Goal: Check status: Check status

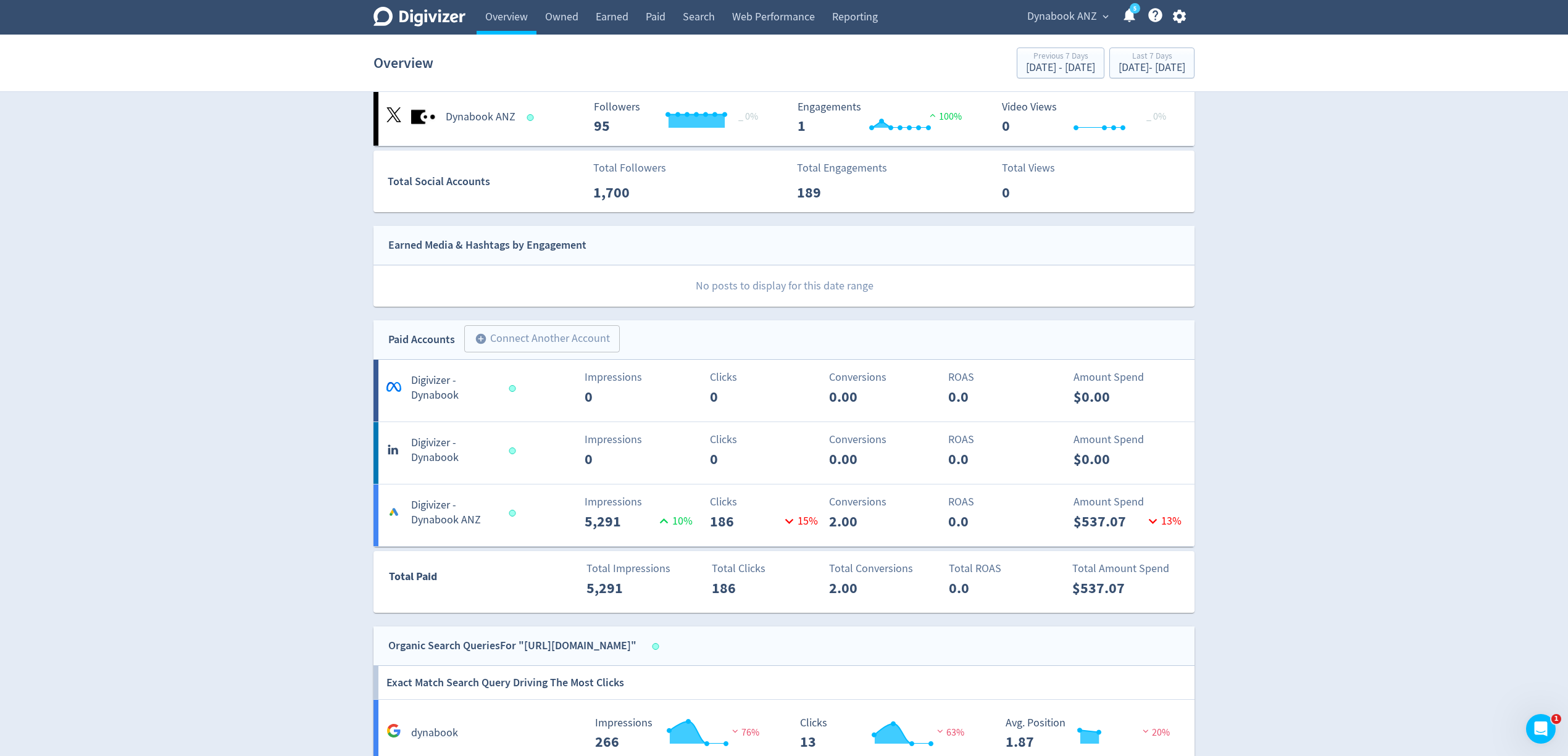
scroll to position [329, 0]
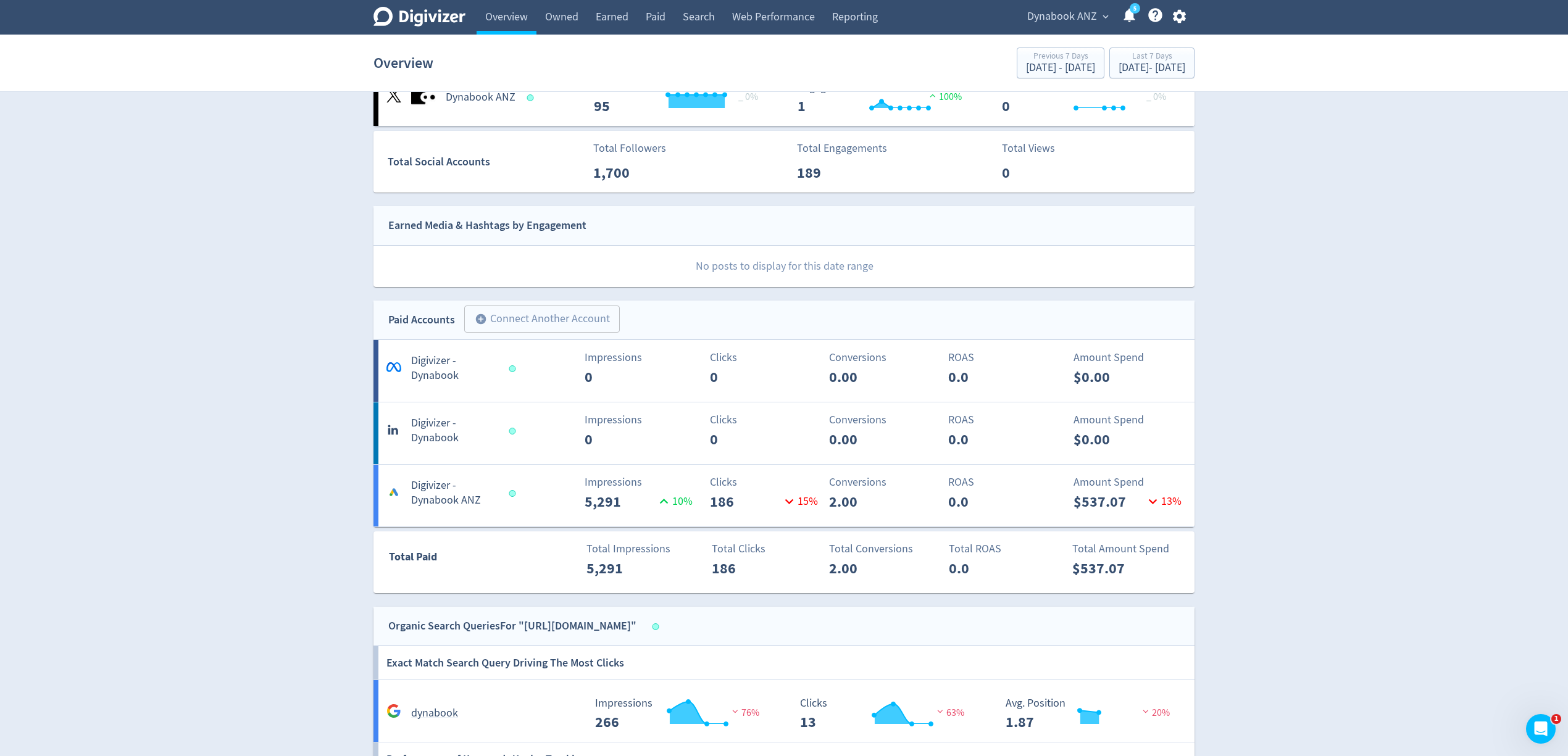
click at [789, 508] on div "Conversions 2.00" at bounding box center [854, 493] width 135 height 39
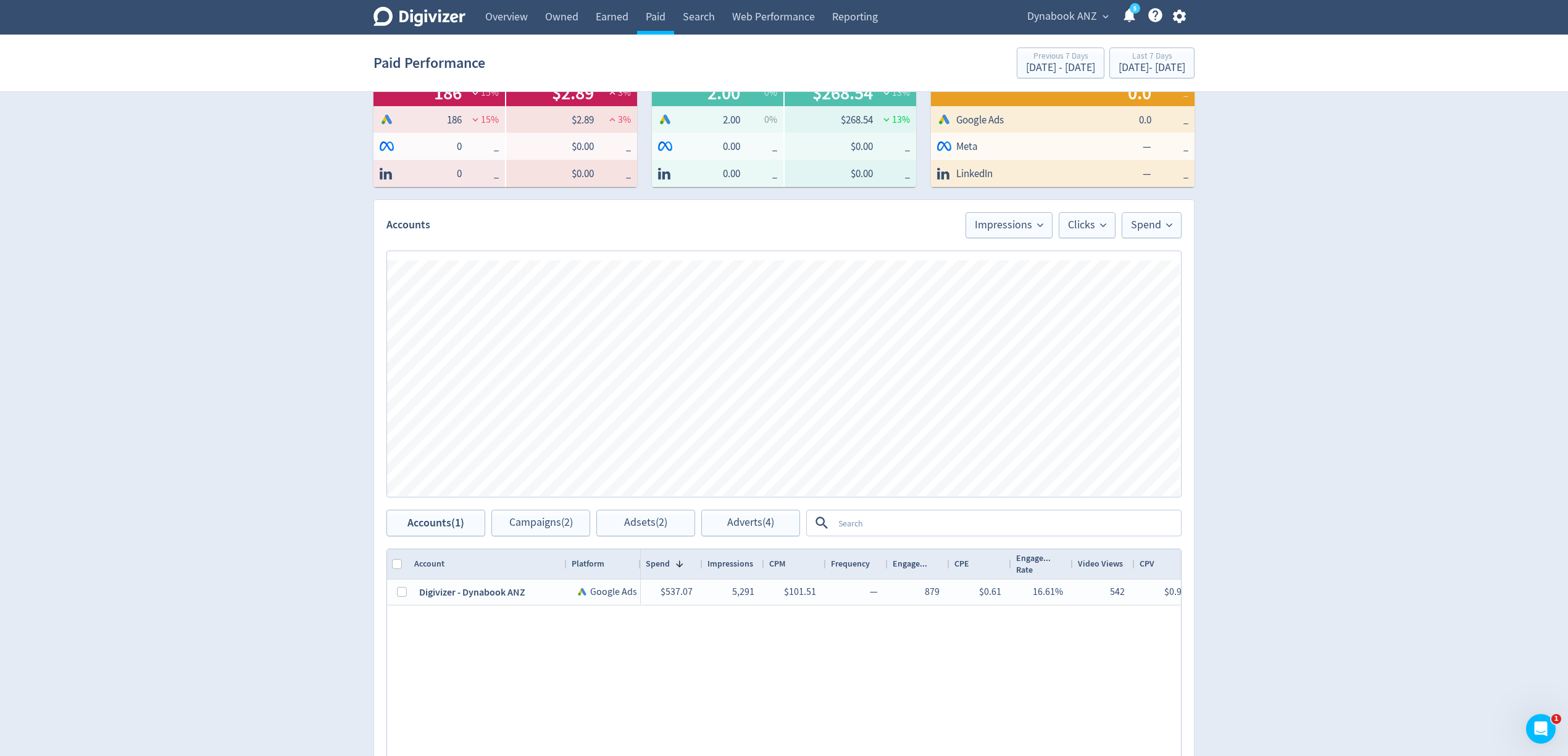
scroll to position [182, 0]
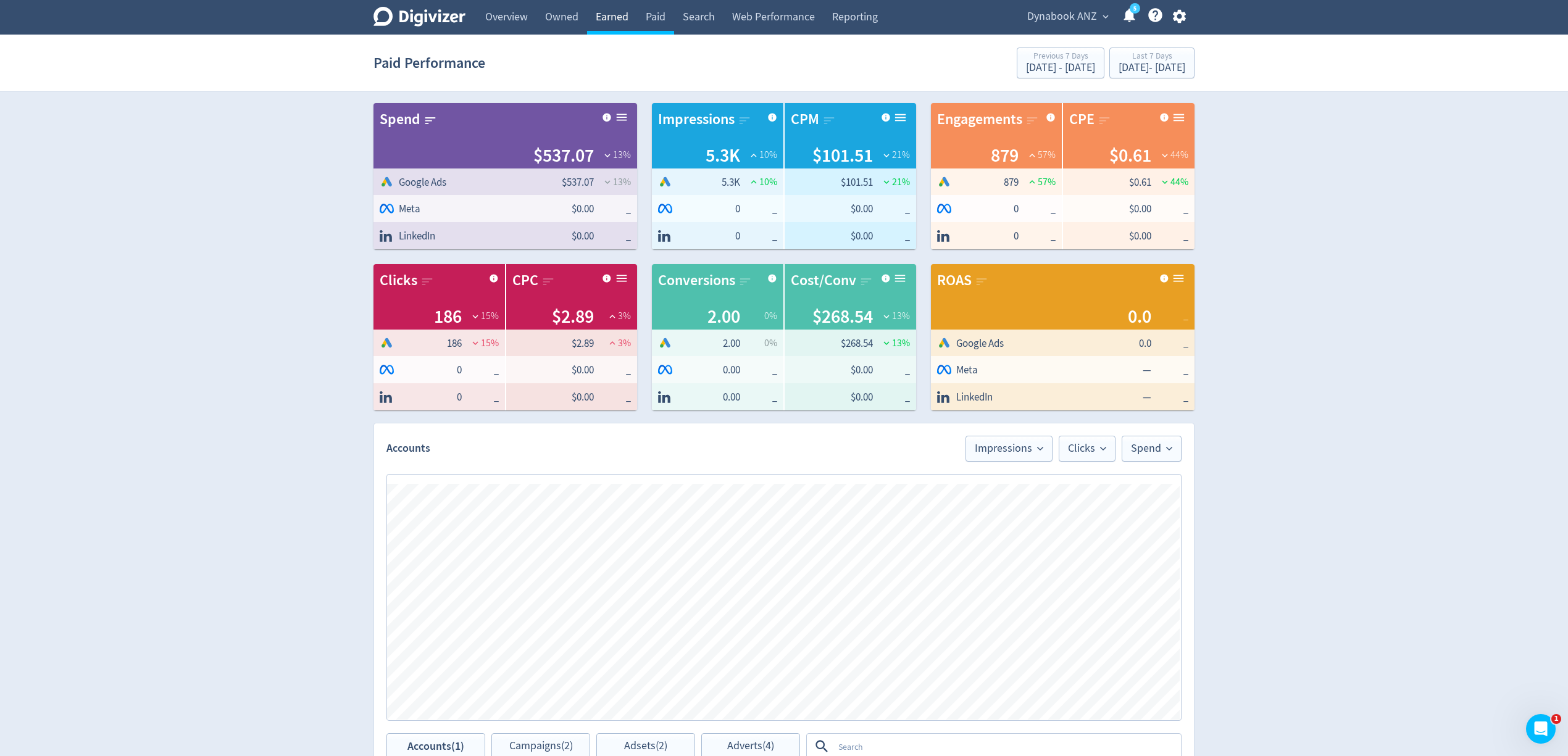
click at [615, 19] on link "Earned" at bounding box center [611, 17] width 50 height 35
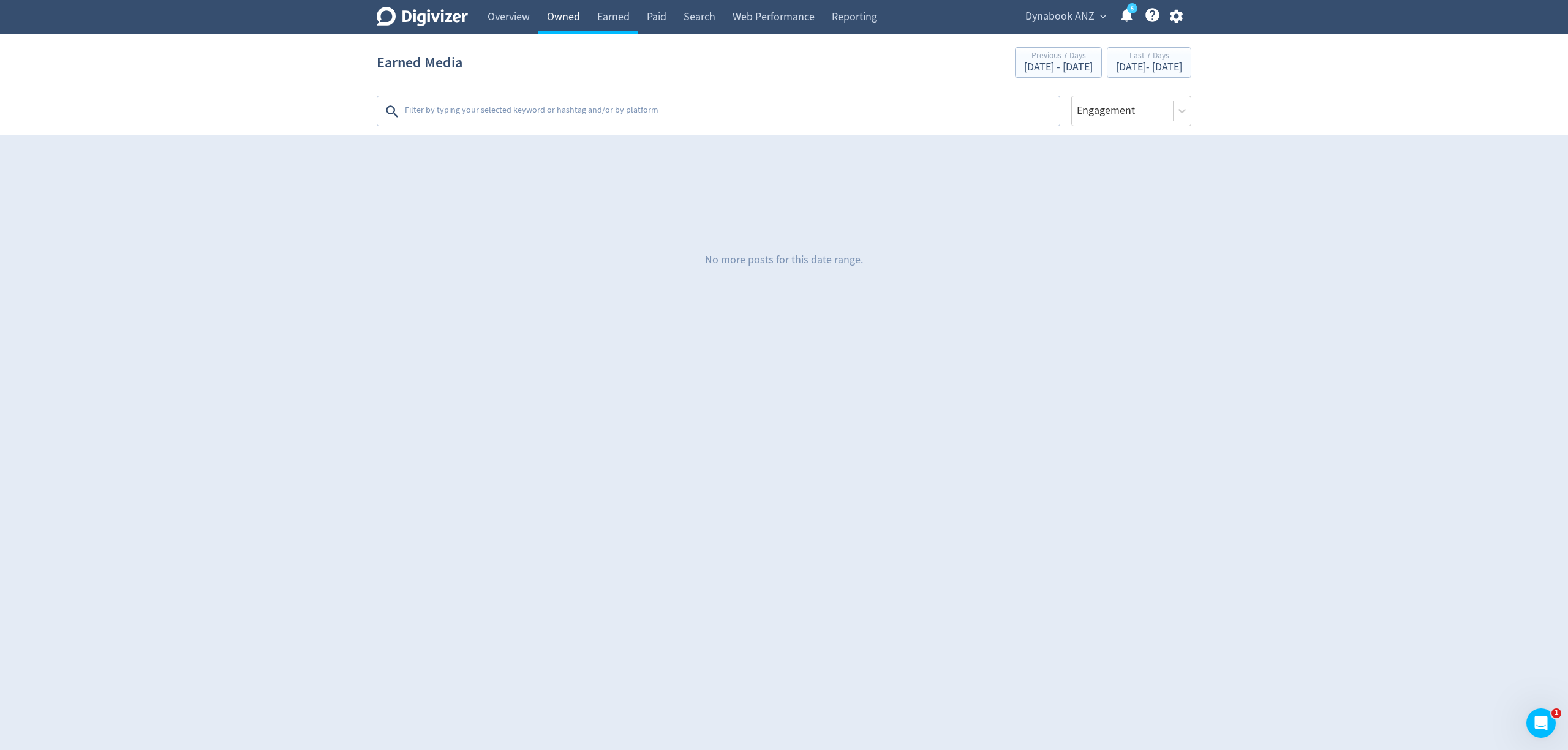
click at [561, 13] on link "Owned" at bounding box center [564, 17] width 50 height 35
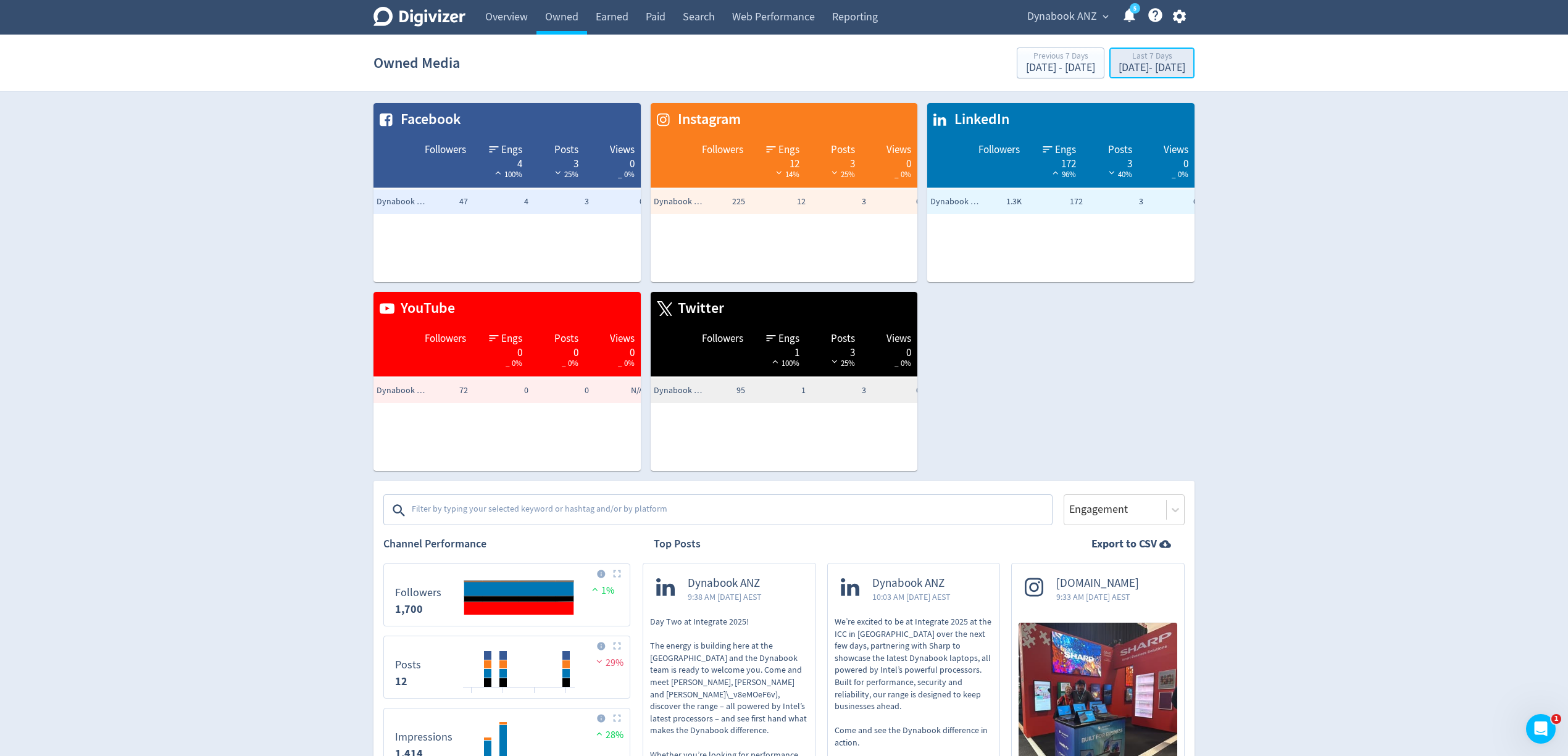
click at [1168, 68] on div "Aug 26, 2025 - Sep 1, 2025" at bounding box center [1151, 68] width 67 height 11
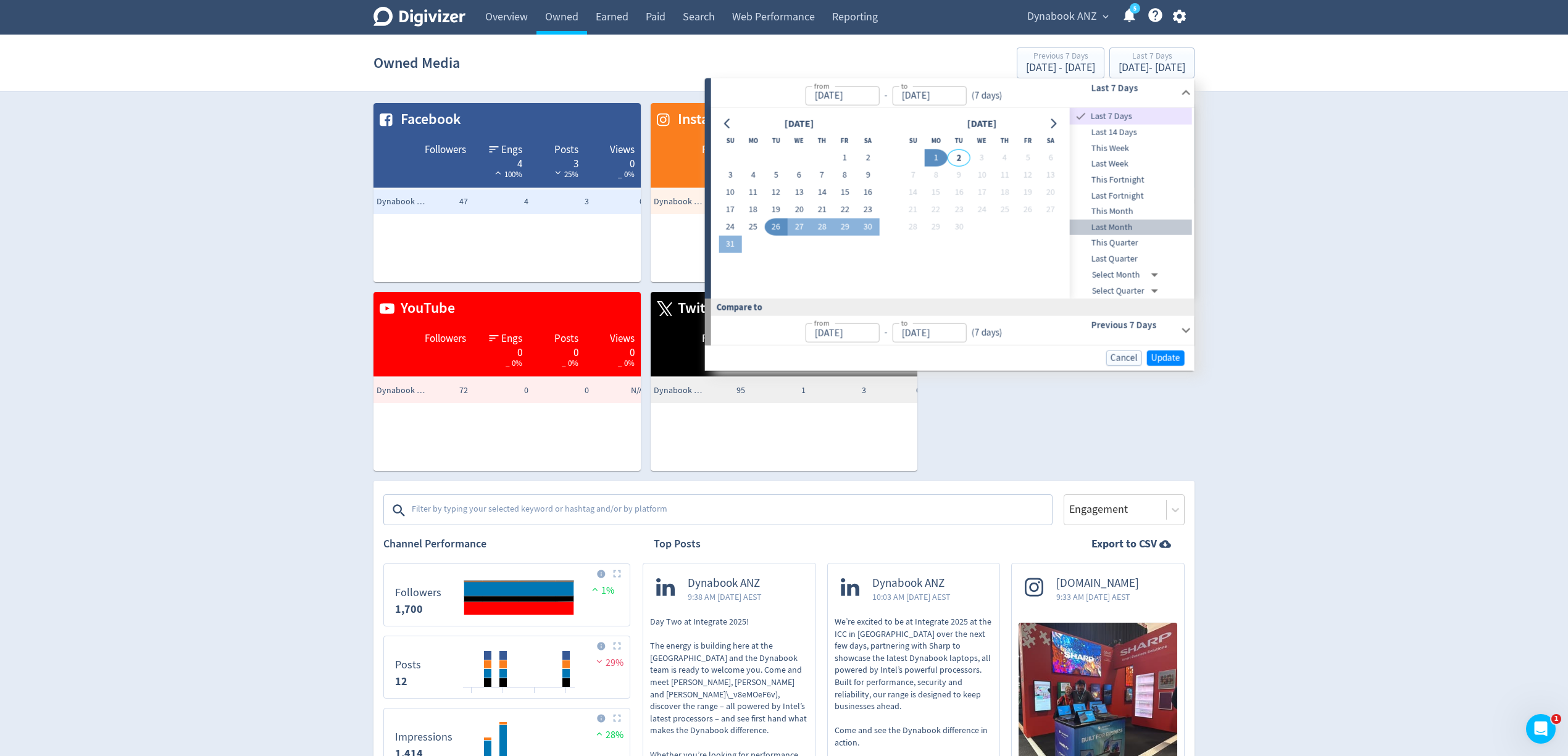
click at [1107, 226] on span "Last Month" at bounding box center [1131, 228] width 122 height 13
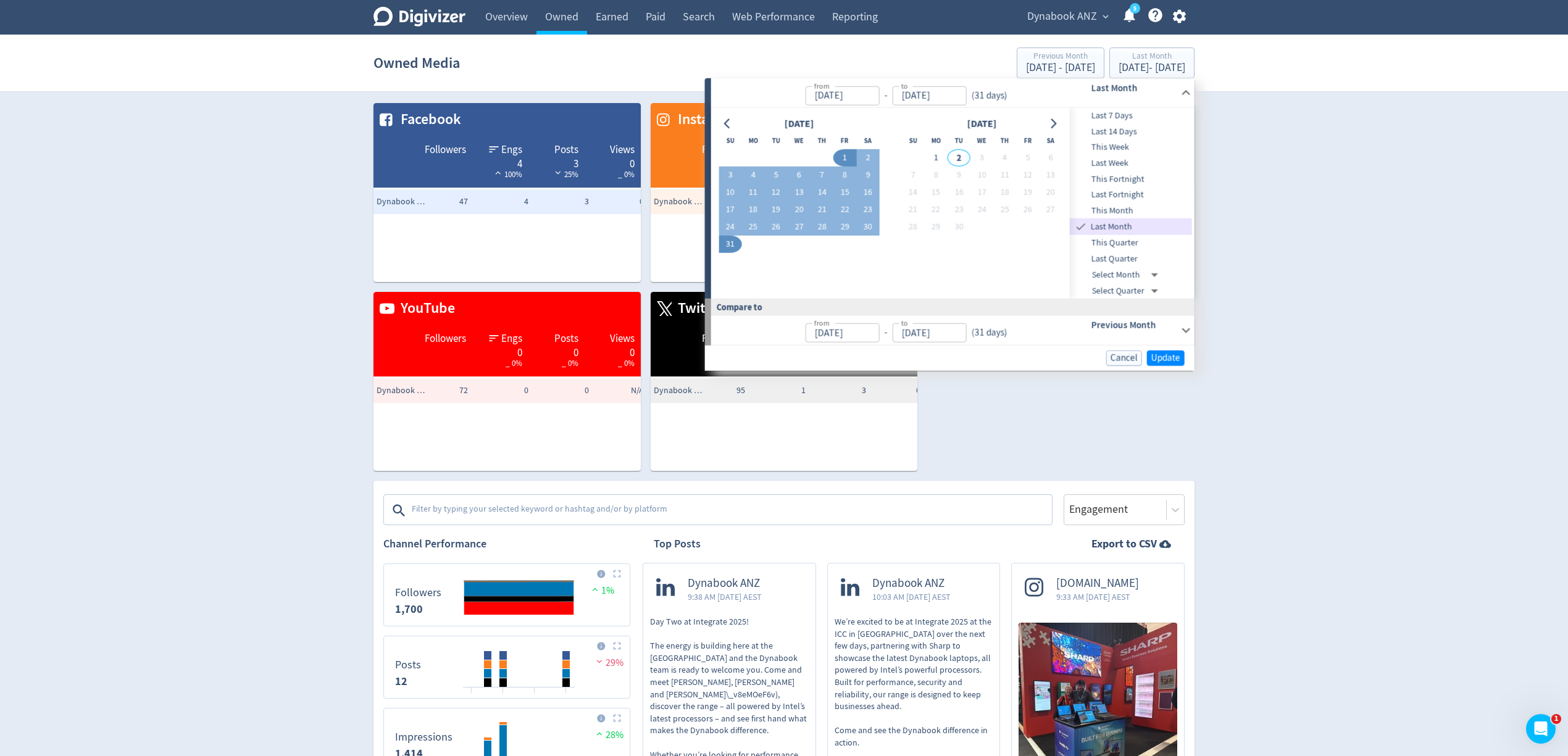
type input "Aug 01, 2025"
type input "Aug 31, 2025"
type input "Jul 01, 2025"
type input "Jul 31, 2025"
click at [1161, 361] on span "Update" at bounding box center [1165, 358] width 29 height 9
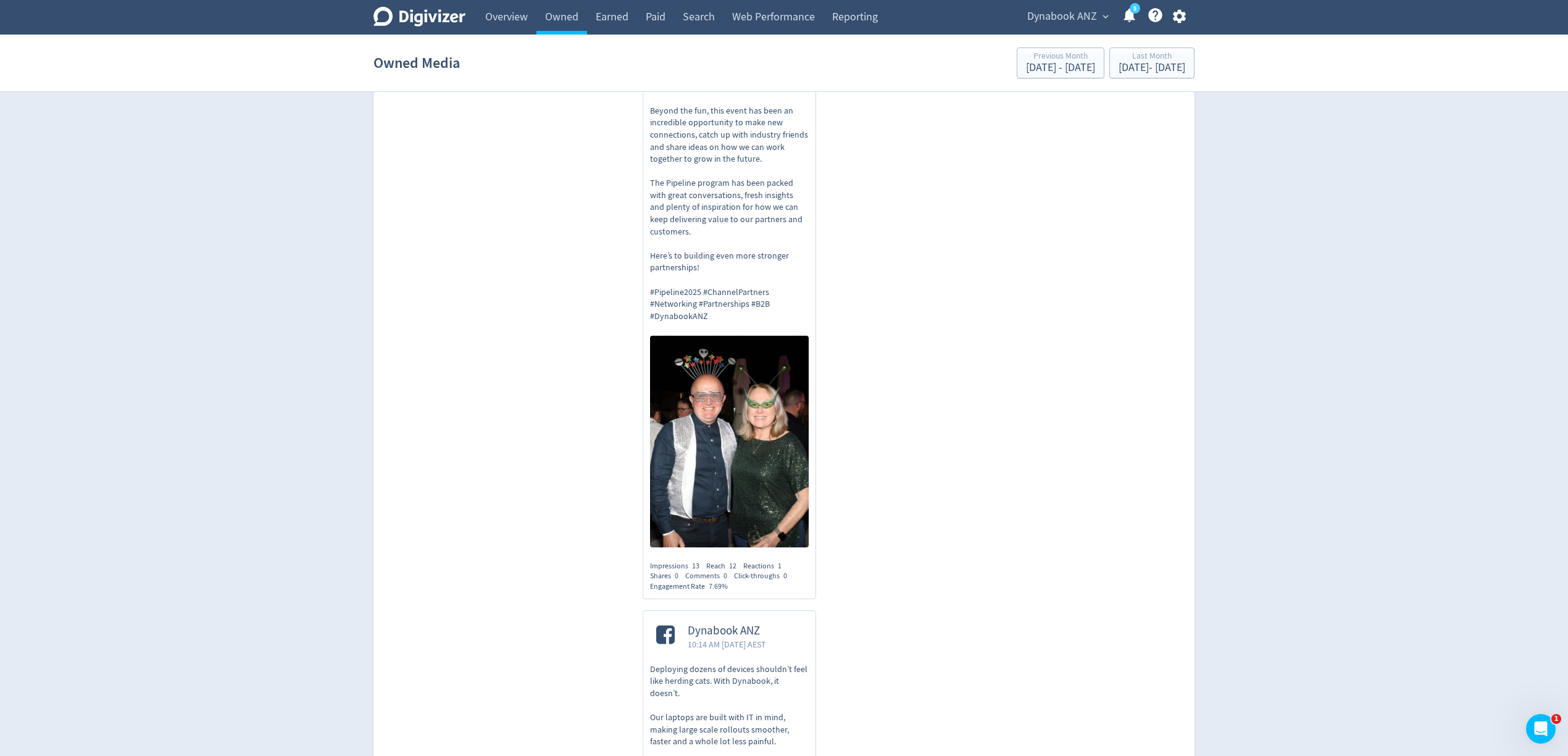
scroll to position [7159, 0]
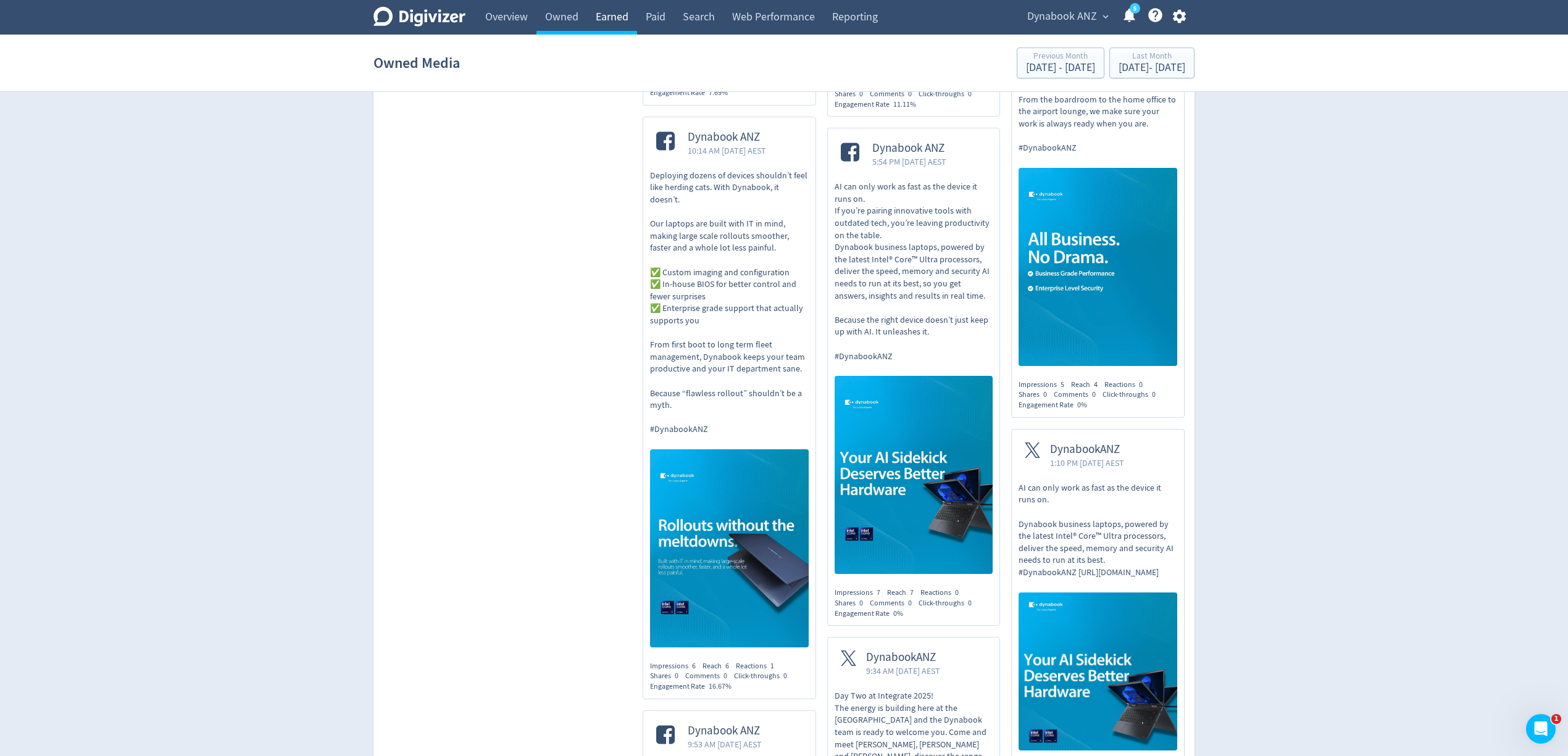
click at [609, 15] on link "Earned" at bounding box center [611, 17] width 50 height 35
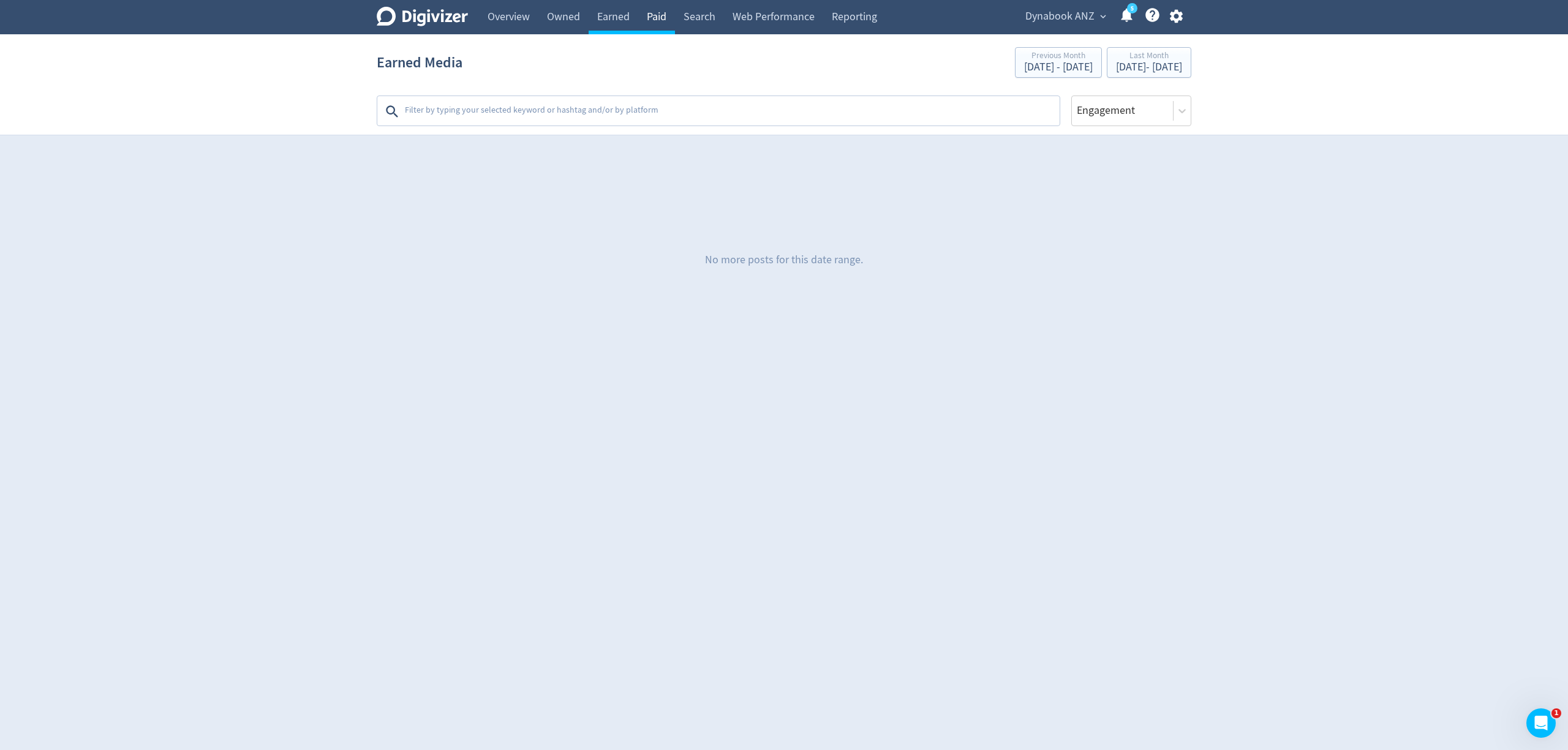
click at [655, 19] on link "Paid" at bounding box center [656, 17] width 36 height 35
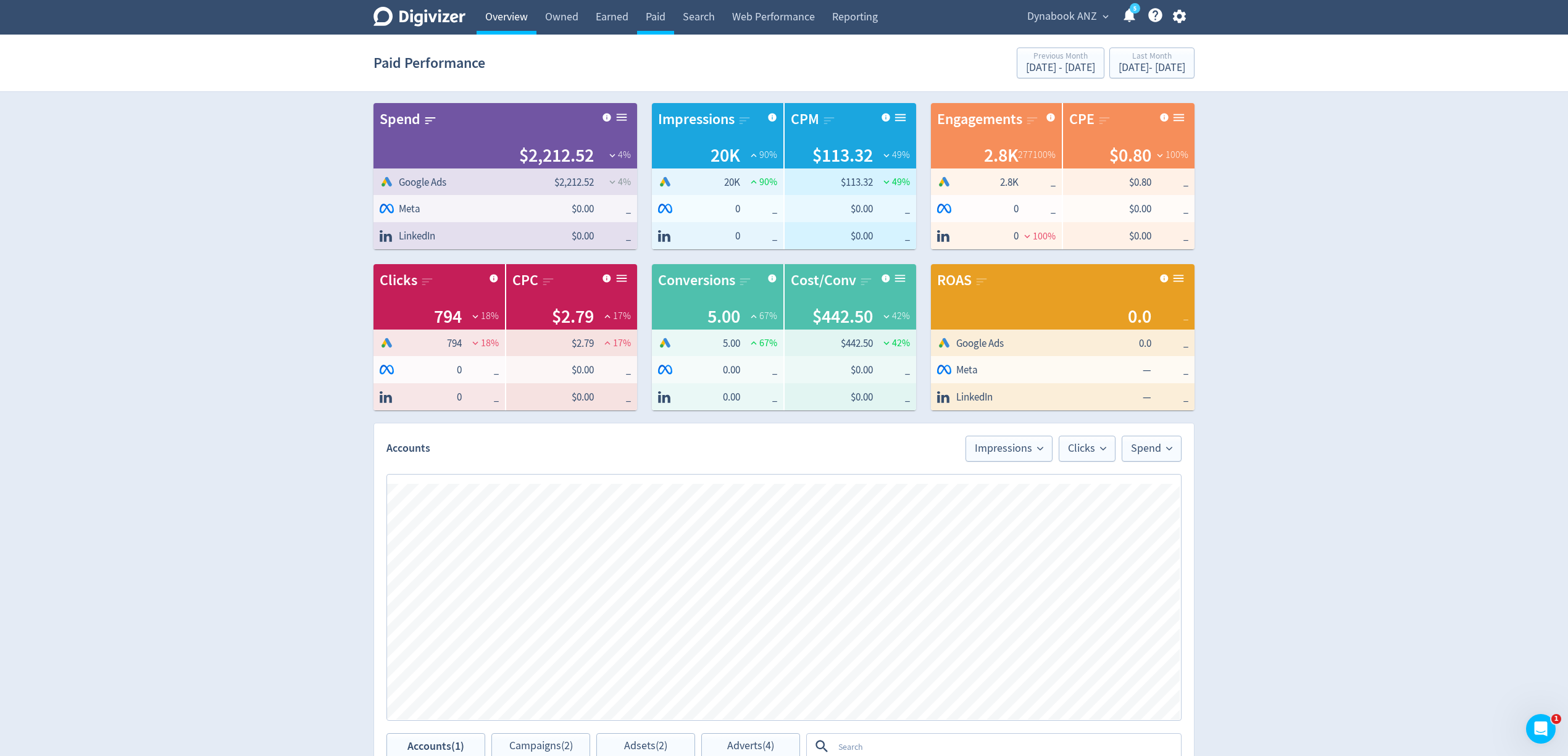
click at [491, 19] on link "Overview" at bounding box center [507, 17] width 60 height 35
